Goal: Task Accomplishment & Management: Complete application form

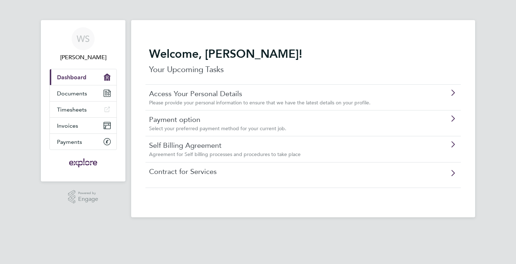
click at [188, 148] on link "Self Billing Agreement" at bounding box center [283, 145] width 268 height 9
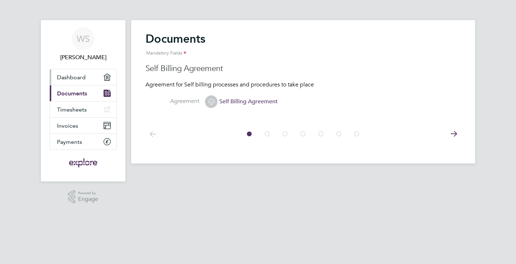
click at [88, 77] on link "Dashboard" at bounding box center [83, 77] width 67 height 16
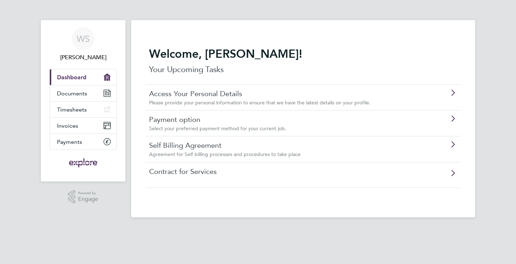
click at [189, 100] on span "Please provide your personal information to ensure that we have the latest deta…" at bounding box center [260, 102] width 222 height 6
click at [109, 97] on link "Documents" at bounding box center [83, 93] width 67 height 16
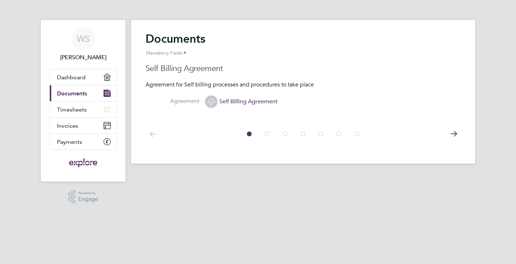
click at [213, 104] on icon at bounding box center [211, 101] width 9 height 9
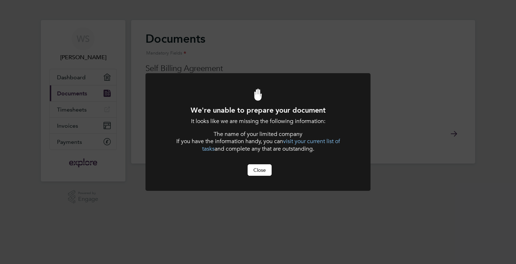
click at [260, 176] on div at bounding box center [258, 132] width 225 height 118
click at [263, 172] on button "Close" at bounding box center [260, 169] width 24 height 11
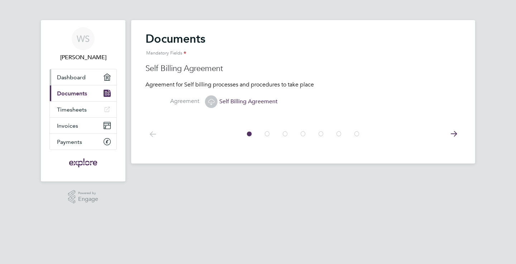
click at [90, 81] on link "Dashboard" at bounding box center [83, 77] width 67 height 16
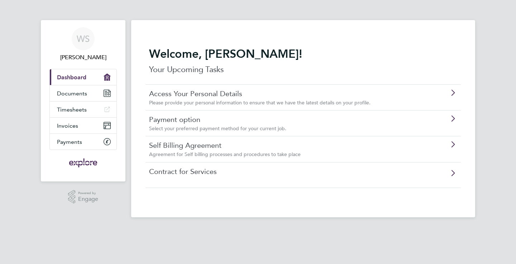
click at [285, 97] on link "Access Your Personal Details" at bounding box center [283, 93] width 268 height 9
click at [219, 96] on link "Access Your Personal Details" at bounding box center [283, 93] width 268 height 9
click at [75, 93] on span "Documents" at bounding box center [72, 93] width 30 height 7
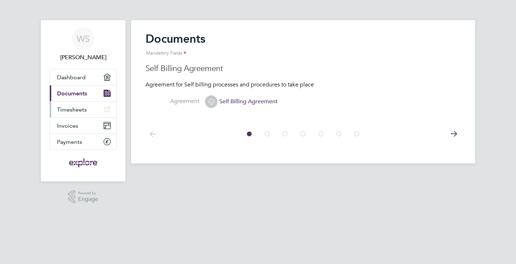
click at [108, 111] on icon "Main navigation" at bounding box center [107, 109] width 7 height 6
click at [214, 104] on icon at bounding box center [211, 101] width 9 height 9
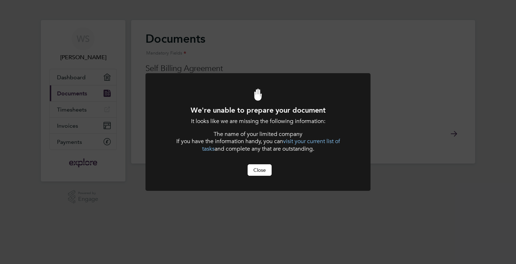
click at [255, 172] on button "Close" at bounding box center [260, 169] width 24 height 11
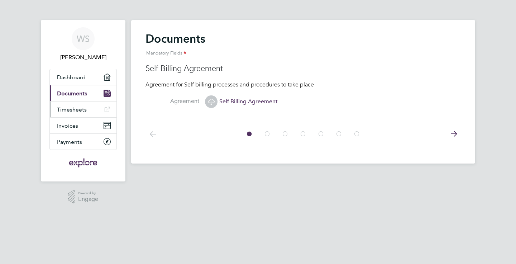
click at [100, 113] on link "Timesheets" at bounding box center [83, 109] width 67 height 16
click at [100, 109] on link "Timesheets" at bounding box center [83, 109] width 67 height 16
click at [213, 101] on icon at bounding box center [211, 101] width 9 height 9
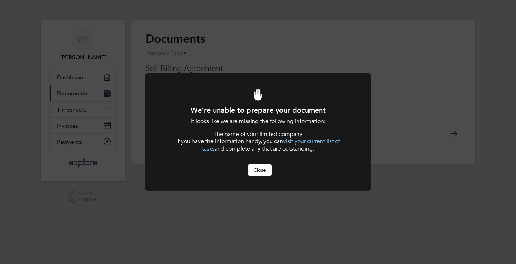
click at [288, 145] on span "If you have the information handy, you can visit your current list of tasks and…" at bounding box center [258, 145] width 164 height 15
click at [288, 142] on link "visit your current list of tasks" at bounding box center [271, 145] width 138 height 15
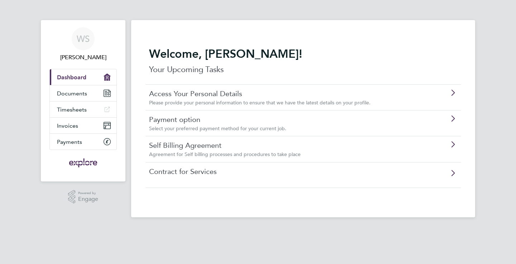
click at [237, 124] on link "Payment option" at bounding box center [283, 119] width 268 height 9
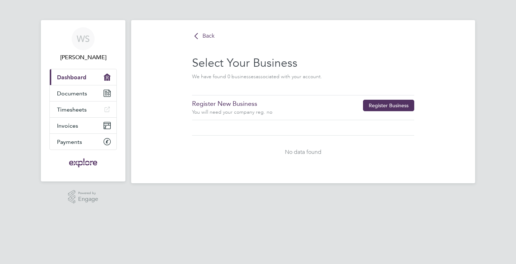
click at [370, 106] on button "Register Business" at bounding box center [388, 105] width 51 height 11
type input "United Kingdom"
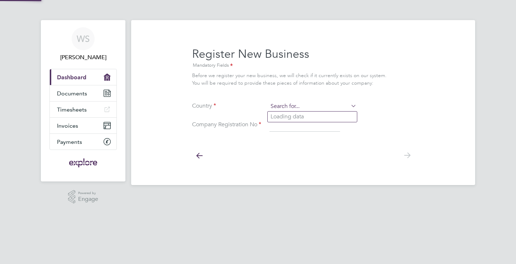
click at [292, 105] on input at bounding box center [312, 106] width 89 height 10
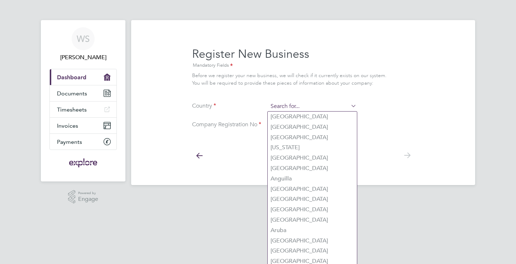
type input "Poland"
type input "[PERSON_NAME]"
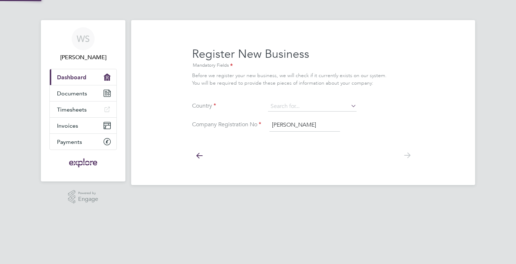
type input "Poland"
click at [279, 152] on div at bounding box center [303, 155] width 222 height 32
click at [289, 109] on input at bounding box center [312, 106] width 89 height 10
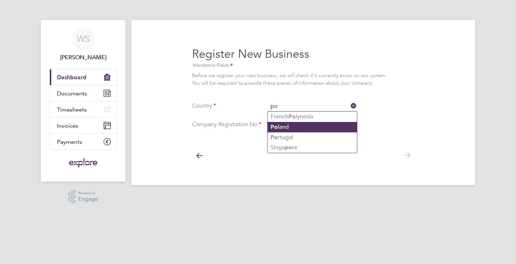
click at [281, 130] on li "Po land" at bounding box center [312, 127] width 89 height 10
type input "Poland"
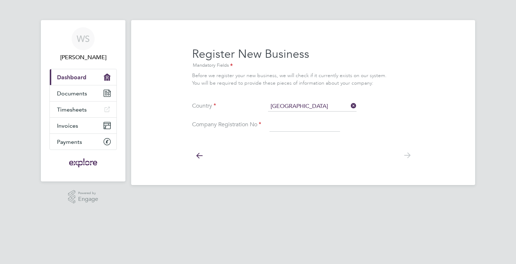
click at [281, 126] on input at bounding box center [305, 125] width 71 height 13
paste input "7272778697"
type input "7272778697"
click at [404, 156] on icon at bounding box center [407, 155] width 14 height 16
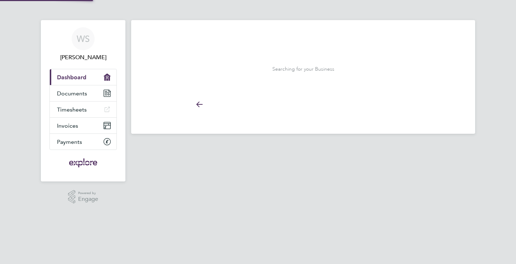
click at [403, 156] on main "Back Select Your Business We have found 0 business es associated with your acco…" at bounding box center [303, 106] width 344 height 212
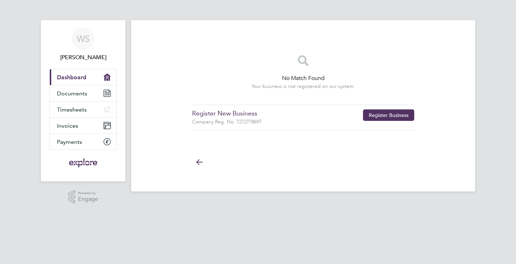
click at [399, 116] on button "Register Business" at bounding box center [388, 114] width 51 height 11
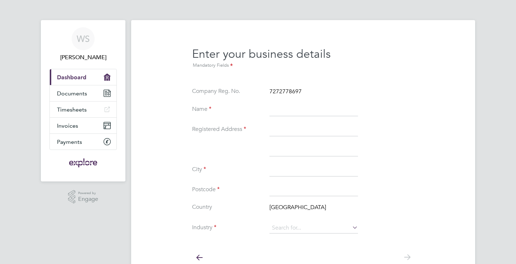
click at [291, 114] on input at bounding box center [314, 109] width 89 height 13
type input "[PERSON_NAME]"
type input "Siedmiogrodzka 1a m 80"
type input "Warszawa"
type input "01-204"
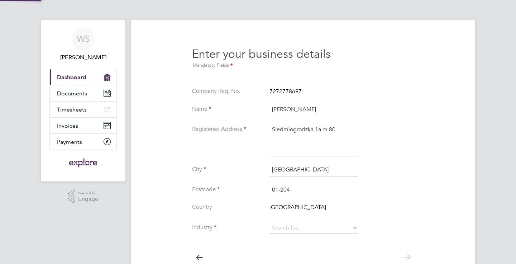
scroll to position [34, 0]
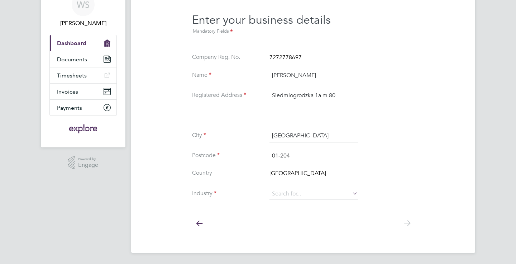
click at [303, 93] on input "Siedmiogrodzka 1a m 80" at bounding box center [314, 95] width 89 height 13
type input "Oszczepowa 19"
click at [289, 142] on input "Warszawa" at bounding box center [314, 135] width 89 height 13
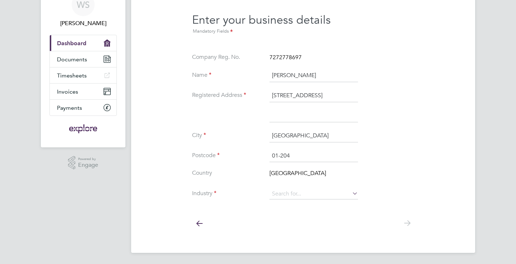
click at [291, 136] on input "Warszawa" at bounding box center [314, 135] width 89 height 13
type input "Lodz"
click at [281, 156] on input "01-204" at bounding box center [314, 156] width 89 height 13
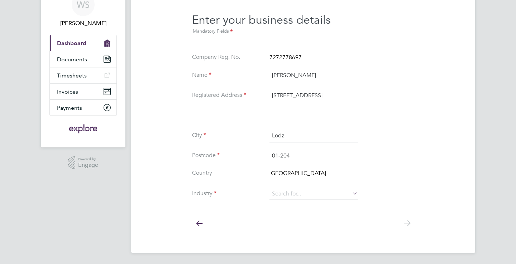
click at [281, 156] on input "01-204" at bounding box center [314, 156] width 89 height 13
type input "94-123"
click at [266, 182] on li "Country Poland" at bounding box center [303, 177] width 222 height 16
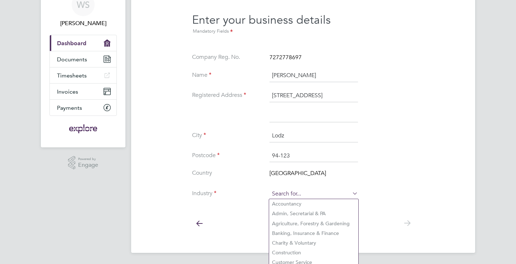
click at [291, 194] on input at bounding box center [314, 194] width 89 height 11
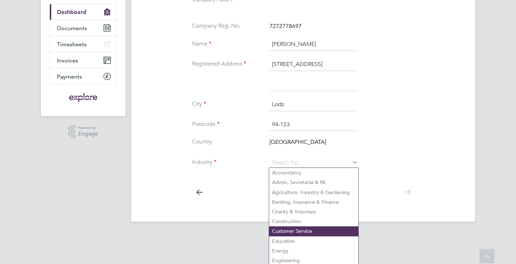
scroll to position [65, 0]
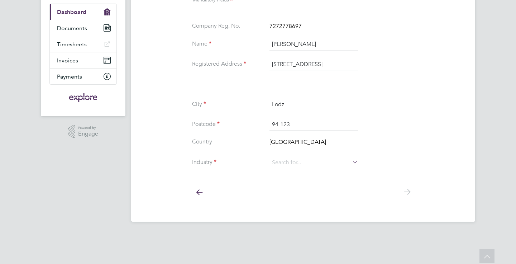
click at [292, 231] on li "Customer Service" at bounding box center [313, 231] width 89 height 10
type input "Customer Service"
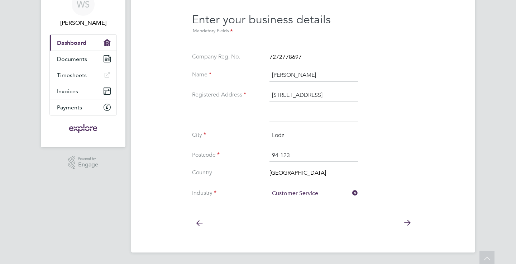
scroll to position [34, 0]
click at [405, 228] on icon at bounding box center [407, 223] width 14 height 16
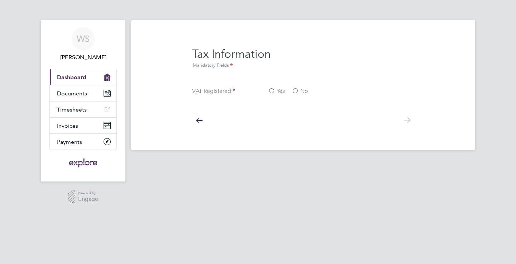
scroll to position [0, 0]
click at [279, 90] on label "Yes" at bounding box center [276, 91] width 17 height 8
click at [0, 0] on input "Yes" at bounding box center [0, 0] width 0 height 0
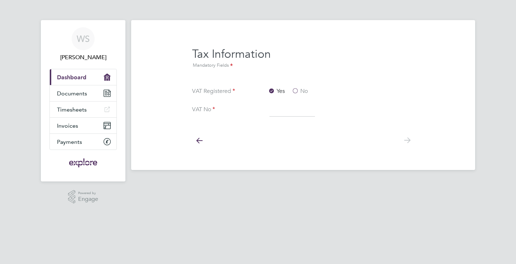
click at [289, 113] on input at bounding box center [293, 110] width 46 height 13
paste input "7272778697"
type input "7272778697"
click at [406, 137] on icon at bounding box center [407, 140] width 14 height 16
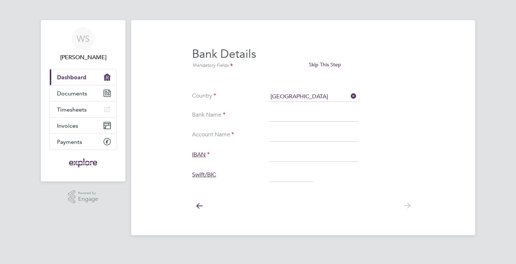
click at [290, 113] on input at bounding box center [314, 115] width 89 height 13
type input "mbank"
click at [285, 138] on input at bounding box center [314, 135] width 89 height 13
click at [286, 136] on input at bounding box center [314, 135] width 89 height 13
click at [273, 152] on input at bounding box center [314, 155] width 89 height 13
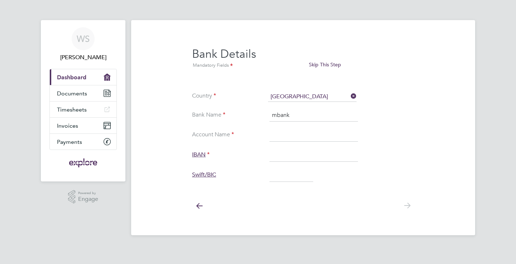
paste input "PL89 1140 2004 0000 3312 2115 5670"
type input "PL89114020040000331221155670"
click at [314, 139] on input at bounding box center [314, 135] width 89 height 13
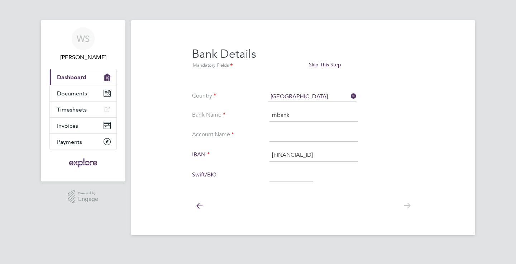
click at [282, 172] on input at bounding box center [292, 175] width 44 height 13
paste input "BREXPLPWMBK"
type input "BREXPLPWMBK"
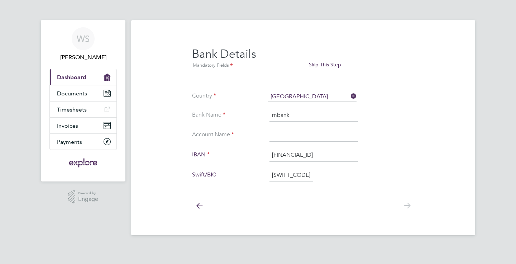
click at [301, 138] on input at bounding box center [314, 135] width 89 height 13
click at [300, 135] on input at bounding box center [314, 135] width 89 height 13
click at [293, 115] on input "mbank" at bounding box center [314, 115] width 89 height 13
click at [288, 138] on input at bounding box center [314, 135] width 89 height 13
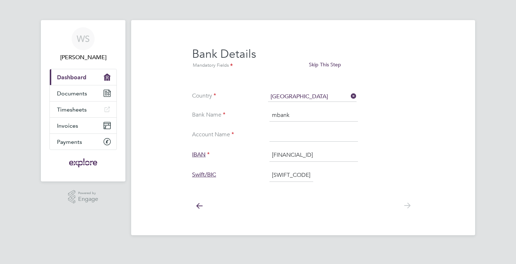
paste input "mbank"
click at [272, 136] on input "mbank" at bounding box center [314, 135] width 89 height 13
click at [273, 117] on input "mbank" at bounding box center [314, 115] width 89 height 13
click at [302, 136] on input "mbank" at bounding box center [314, 135] width 89 height 13
type input "mbankEUR"
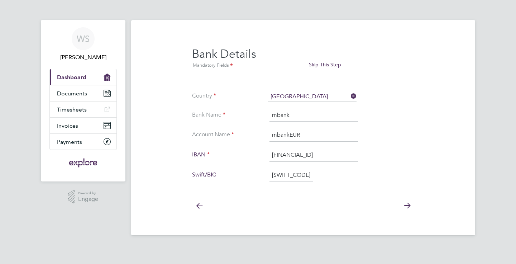
click at [407, 206] on icon at bounding box center [407, 206] width 14 height 16
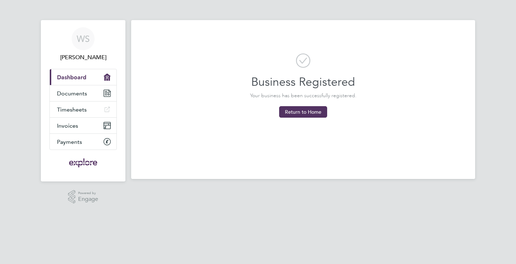
click at [315, 105] on section "Business Registered Your business has been successfully registered. Return to H…" at bounding box center [303, 82] width 222 height 101
click at [315, 107] on button "Return to Home" at bounding box center [303, 111] width 48 height 11
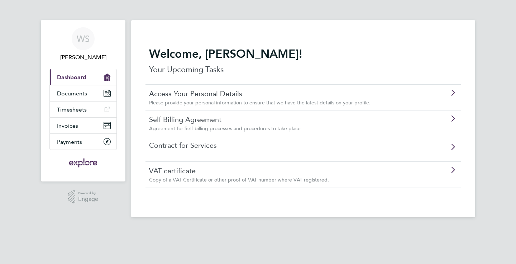
click at [284, 124] on div "Self Billing Agreement Agreement for Self billing processes and procedures to t…" at bounding box center [284, 123] width 271 height 17
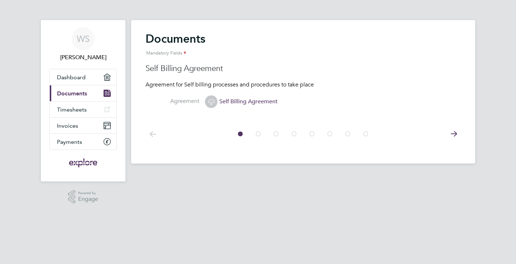
click at [211, 101] on icon at bounding box center [211, 101] width 9 height 9
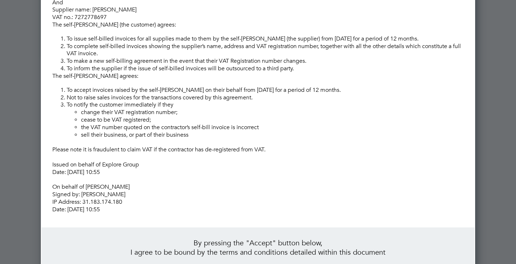
scroll to position [190, 0]
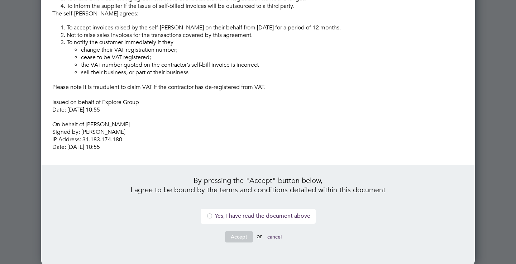
click at [223, 216] on li "Yes, I have read the document above" at bounding box center [258, 216] width 115 height 15
click at [240, 241] on button "Accept" at bounding box center [239, 236] width 28 height 11
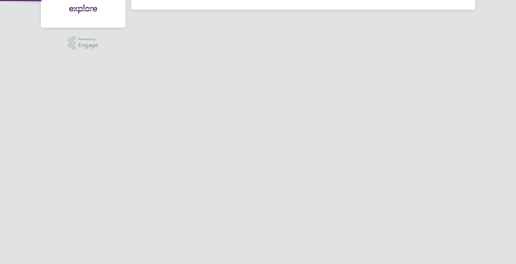
scroll to position [0, 0]
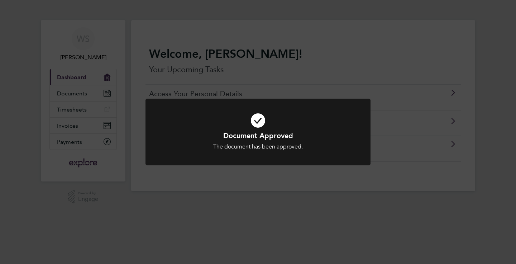
click at [283, 174] on div "Document Approved The document has been approved. Cancel Okay" at bounding box center [258, 132] width 516 height 264
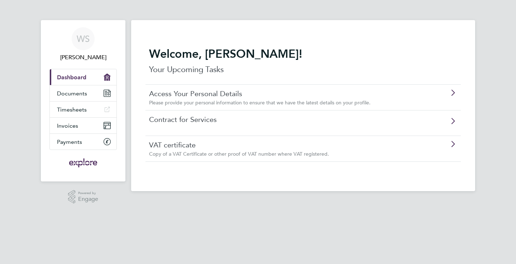
click at [222, 145] on link "VAT certificate" at bounding box center [283, 144] width 268 height 9
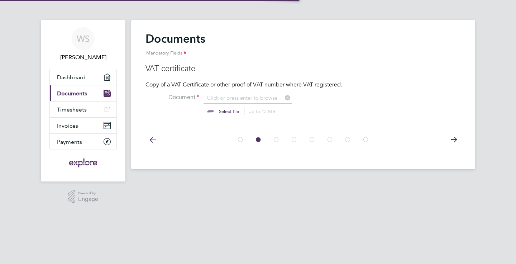
scroll to position [9, 89]
click at [229, 99] on input "file" at bounding box center [236, 105] width 113 height 22
click at [228, 108] on input "file" at bounding box center [236, 105] width 113 height 22
type input "C:\fakepath\Screenshot 2025-08-27 at 10.55.43.png"
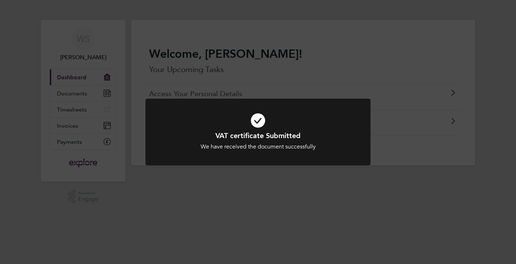
click at [330, 205] on div "VAT certificate Submitted We have received the document successfully Cancel Okay" at bounding box center [258, 132] width 516 height 264
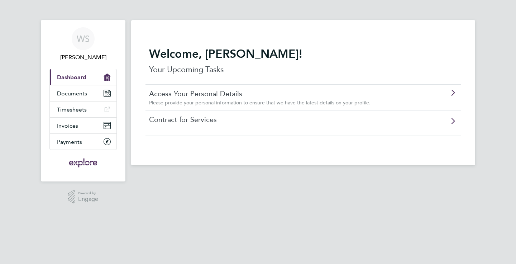
click at [224, 124] on link "Contract for Services" at bounding box center [283, 119] width 268 height 9
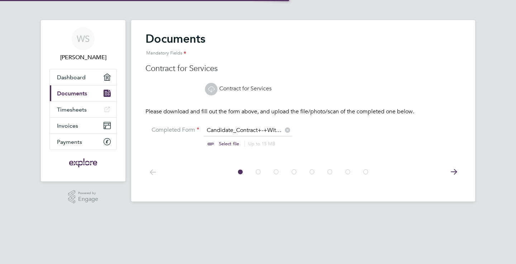
scroll to position [9, 89]
click at [97, 108] on link "Timesheets" at bounding box center [83, 109] width 67 height 16
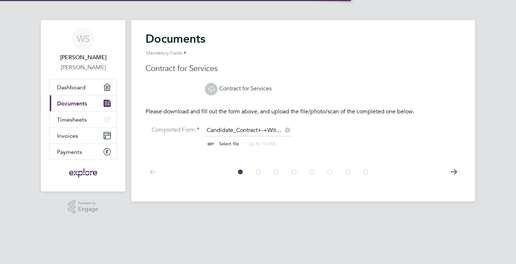
scroll to position [9, 89]
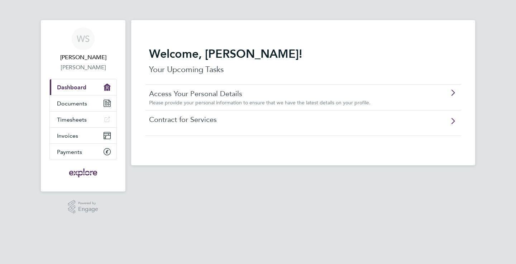
click at [222, 124] on div "Contract for Services" at bounding box center [284, 120] width 271 height 10
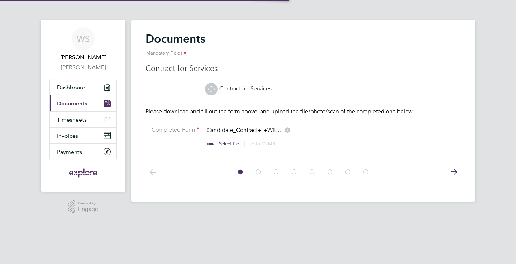
scroll to position [9, 89]
click at [231, 127] on input "file" at bounding box center [236, 138] width 113 height 22
click at [229, 145] on input "file" at bounding box center [236, 138] width 113 height 22
click at [212, 91] on icon at bounding box center [211, 89] width 9 height 9
click at [221, 129] on input "file" at bounding box center [236, 138] width 113 height 22
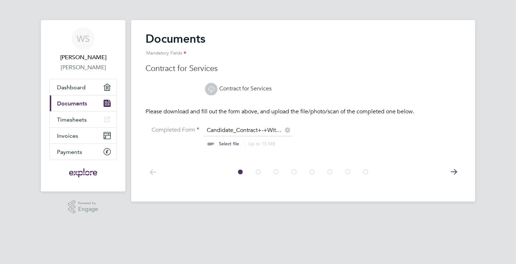
click at [277, 131] on input "file" at bounding box center [236, 138] width 113 height 22
click at [286, 131] on icon at bounding box center [288, 129] width 8 height 8
click at [290, 128] on icon at bounding box center [288, 129] width 8 height 8
click at [253, 131] on input "file" at bounding box center [236, 138] width 113 height 22
click at [180, 131] on label "Completed Form" at bounding box center [173, 130] width 54 height 8
